Goal: Check status: Check status

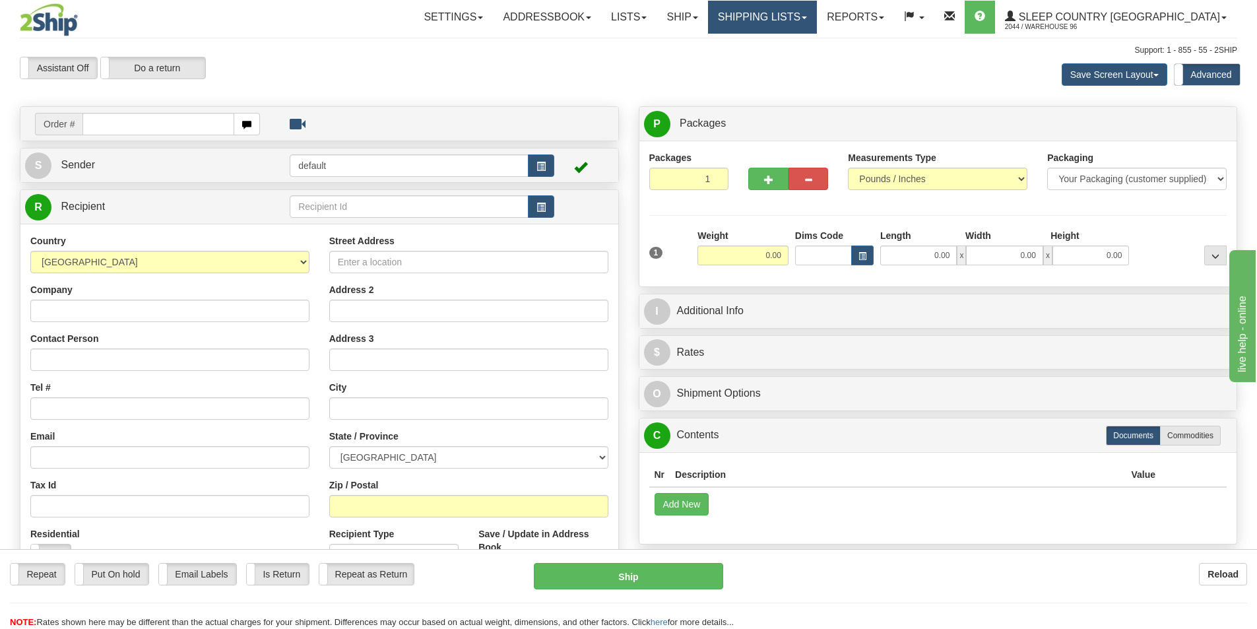
click at [817, 26] on link "Shipping lists" at bounding box center [762, 17] width 109 height 33
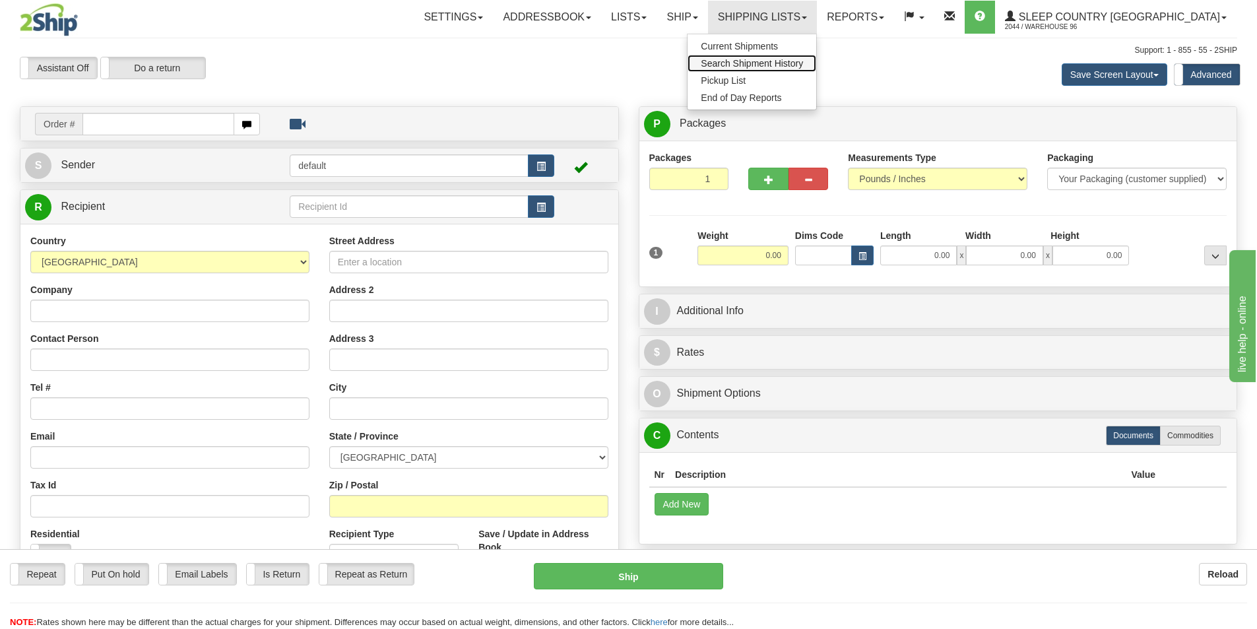
click at [803, 60] on span "Search Shipment History" at bounding box center [752, 63] width 102 height 11
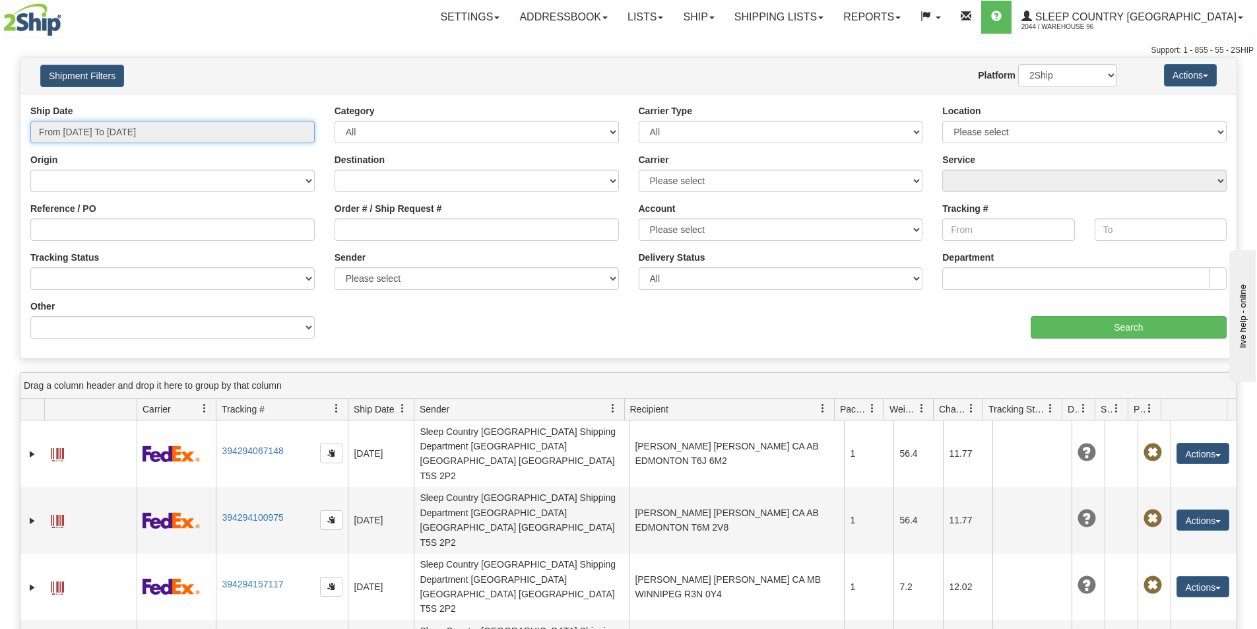
click at [296, 132] on input "From [DATE] To [DATE]" at bounding box center [172, 132] width 284 height 22
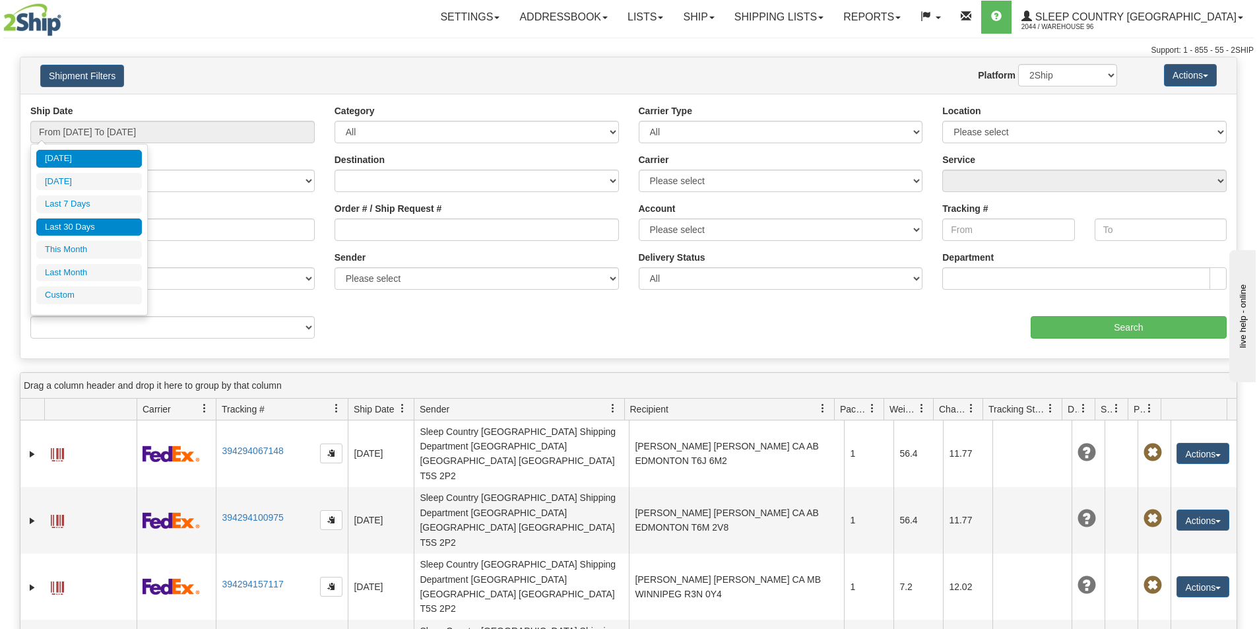
click at [94, 229] on li "Last 30 Days" at bounding box center [89, 227] width 106 height 18
type input "From [DATE] To [DATE]"
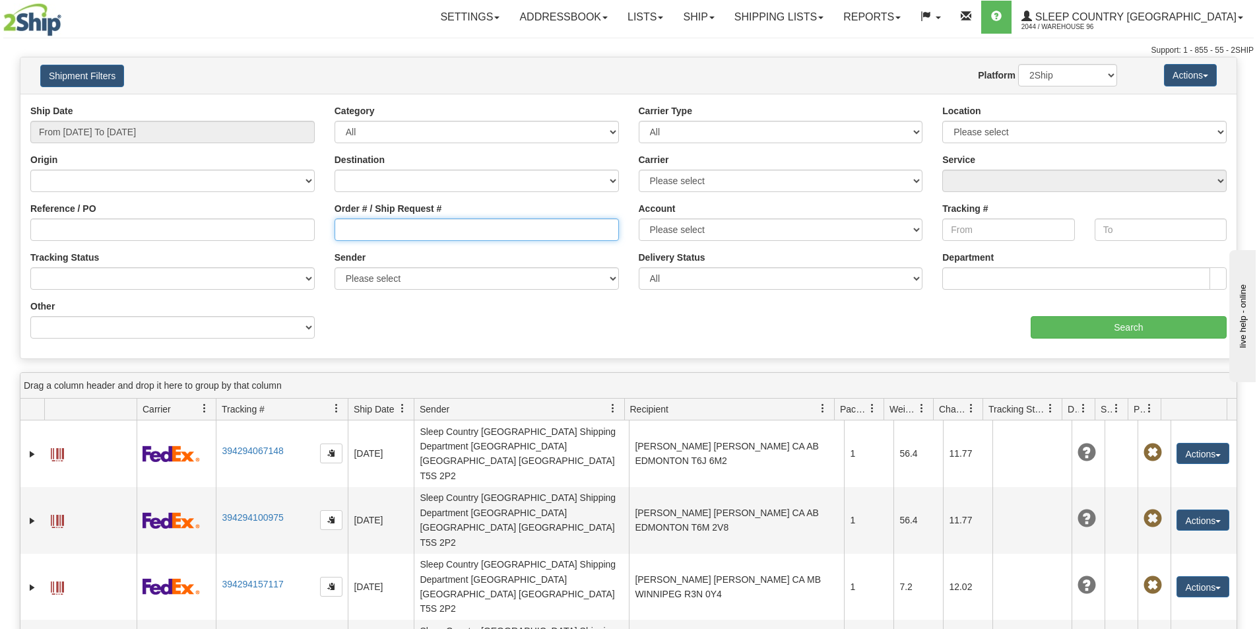
click at [455, 239] on input "Order # / Ship Request #" at bounding box center [477, 229] width 284 height 22
paste input "9000I088644"
type input "9000I088644"
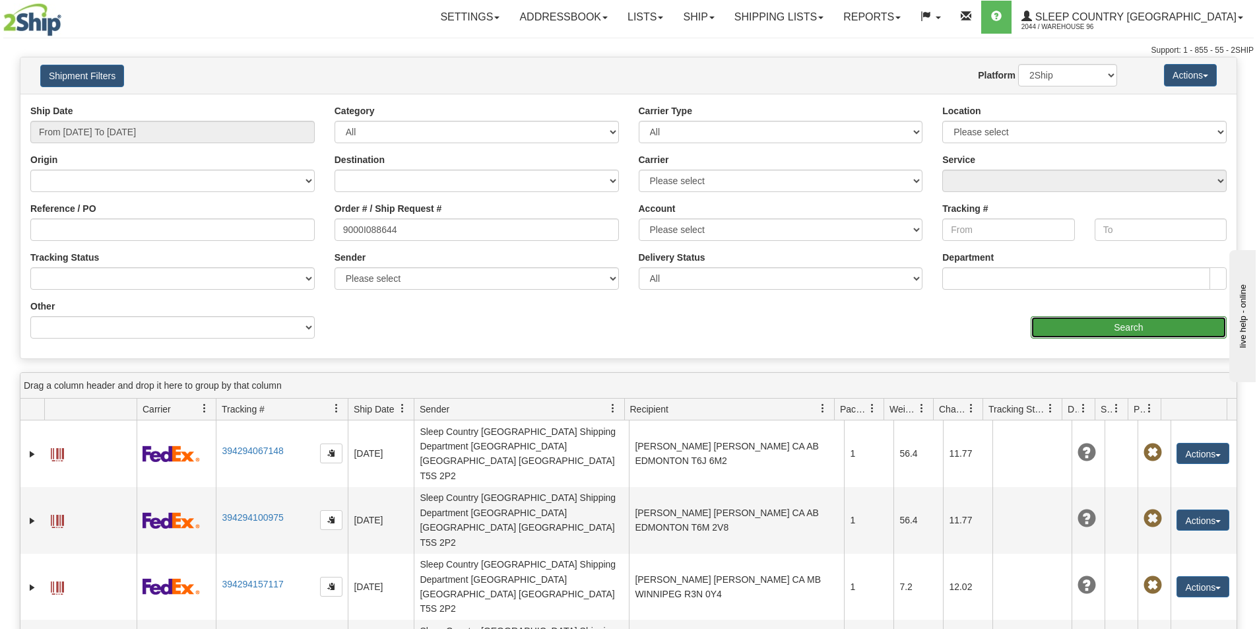
click at [1098, 330] on input "Search" at bounding box center [1129, 327] width 196 height 22
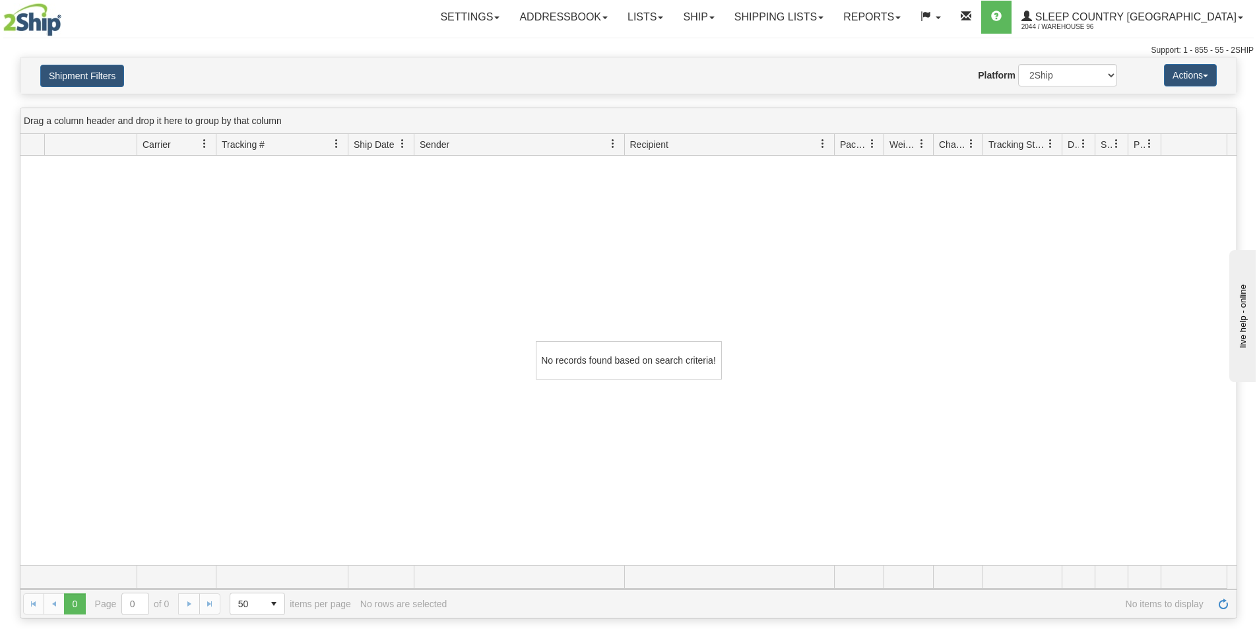
click at [97, 59] on div "Shipment Filters Website Agent Nothing selected Client User Platform 2Ship Impo…" at bounding box center [628, 75] width 1216 height 36
click at [98, 70] on button "Shipment Filters" at bounding box center [82, 76] width 84 height 22
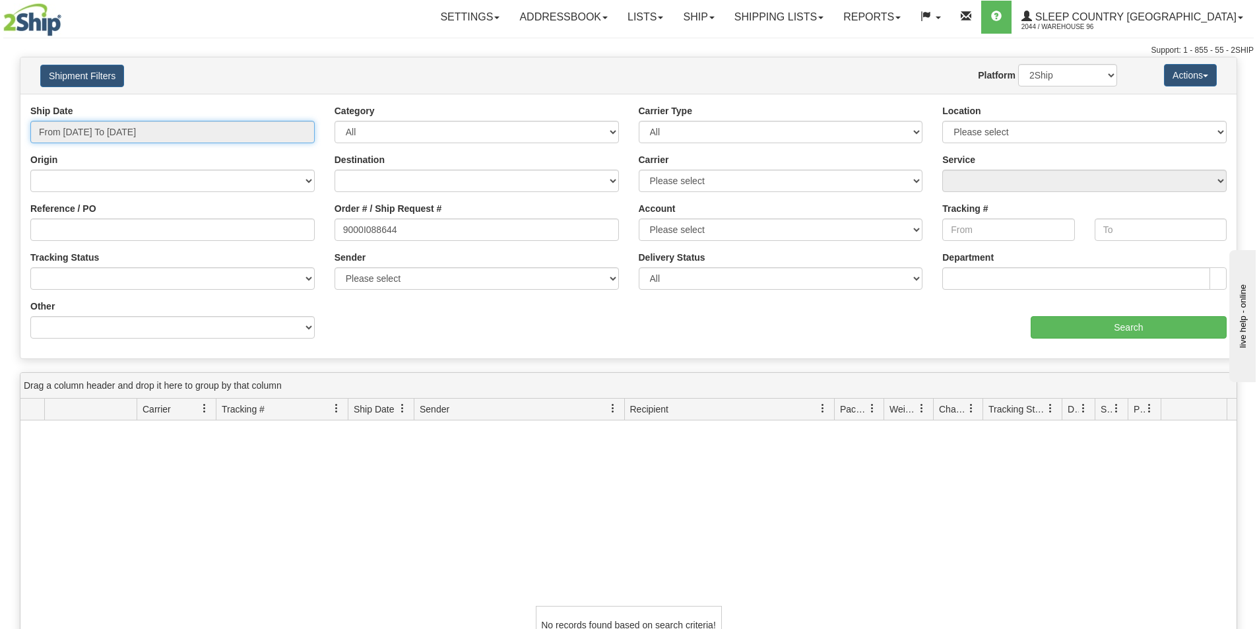
click at [300, 135] on input "From [DATE] To [DATE]" at bounding box center [172, 132] width 284 height 22
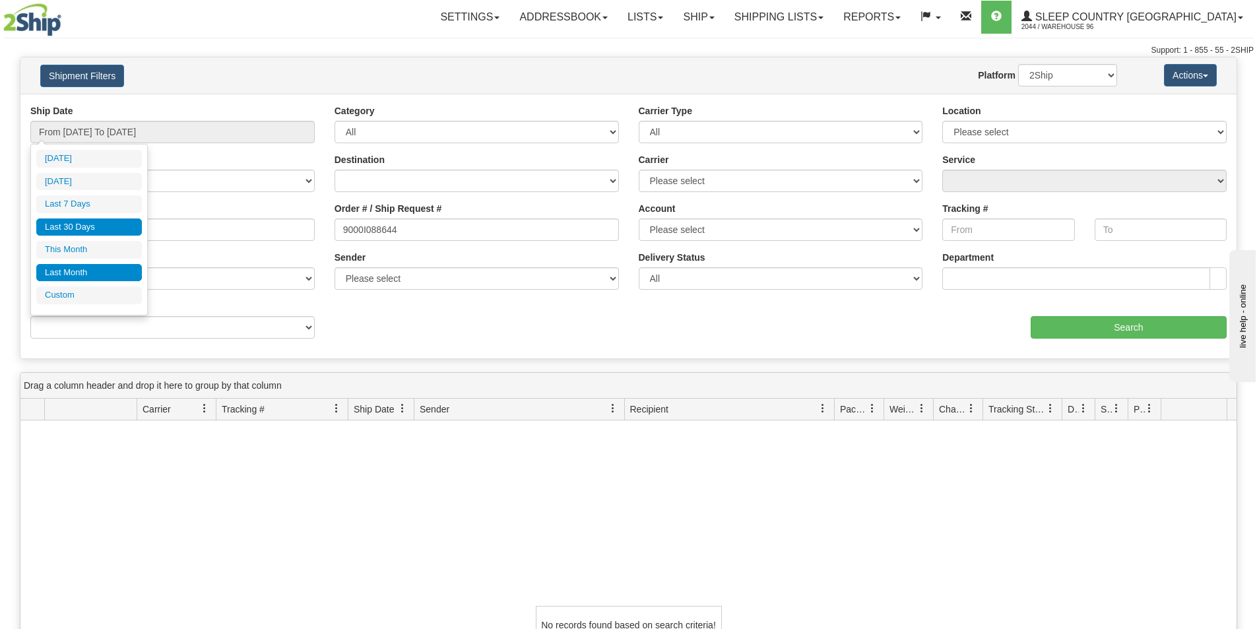
click at [100, 264] on li "Last Month" at bounding box center [89, 273] width 106 height 18
type input "From [DATE] To [DATE]"
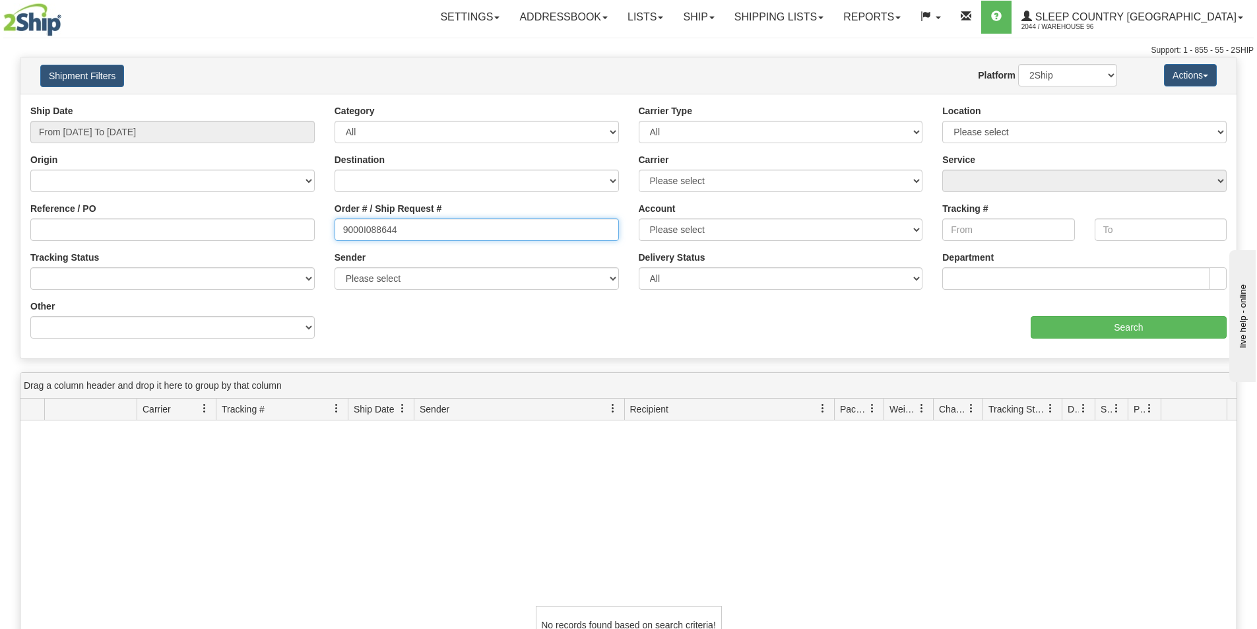
click at [435, 224] on input "9000I088644" at bounding box center [477, 229] width 284 height 22
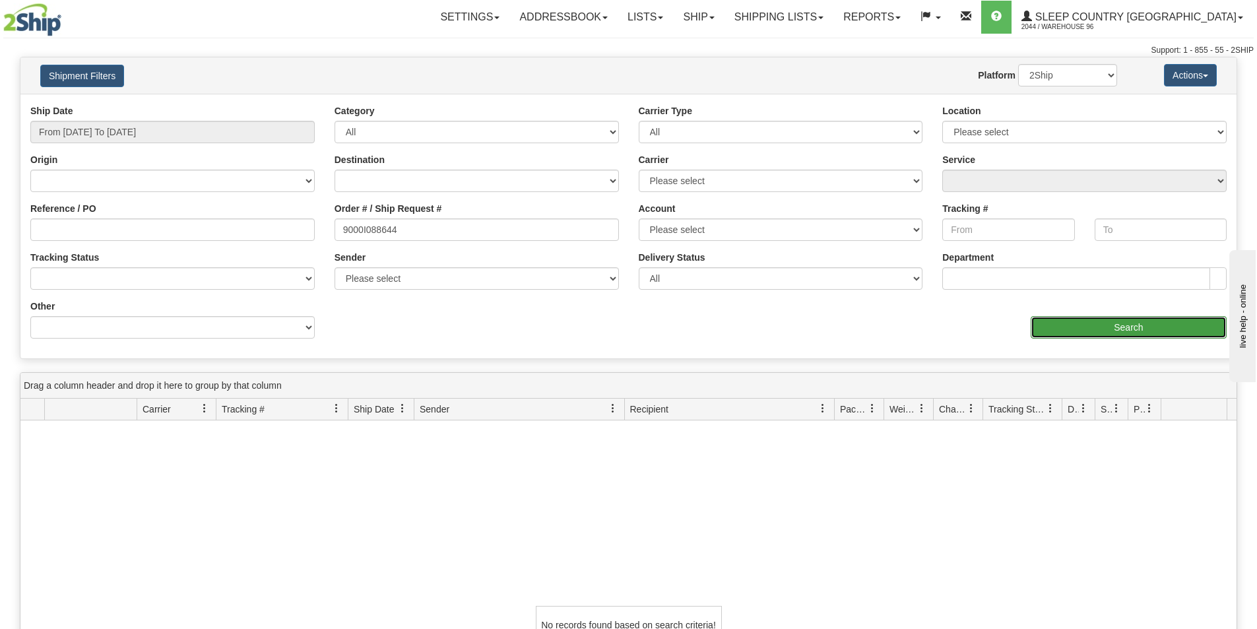
click at [1138, 329] on input "Search" at bounding box center [1129, 327] width 196 height 22
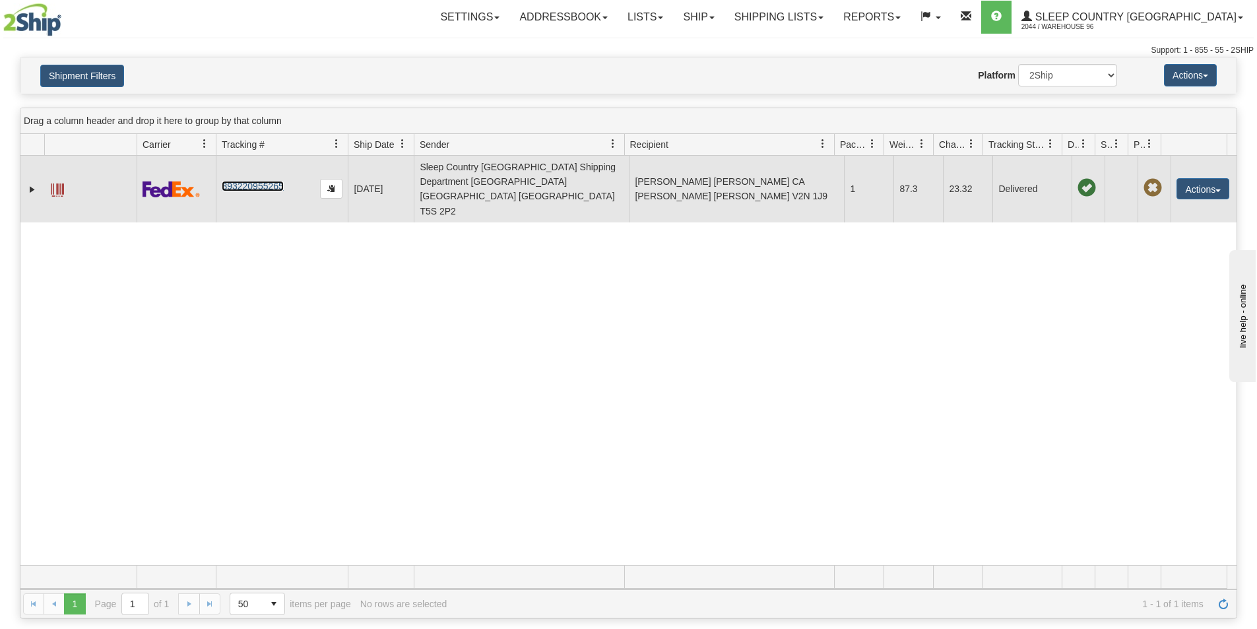
click at [264, 181] on link "393220955265" at bounding box center [252, 186] width 61 height 11
